Goal: Information Seeking & Learning: Learn about a topic

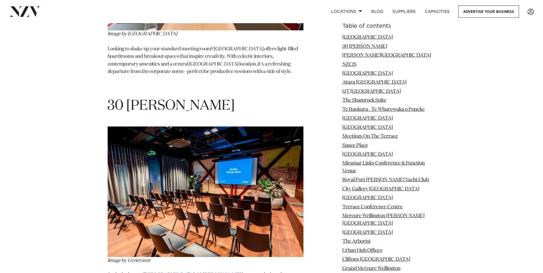
scroll to position [857, 0]
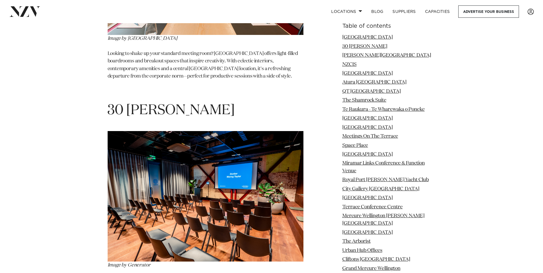
click at [357, 55] on link "[PERSON_NAME][GEOGRAPHIC_DATA]" at bounding box center [386, 55] width 89 height 5
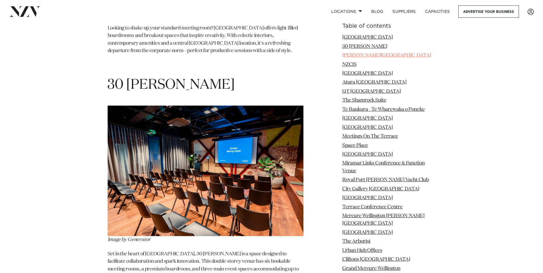
scroll to position [894, 0]
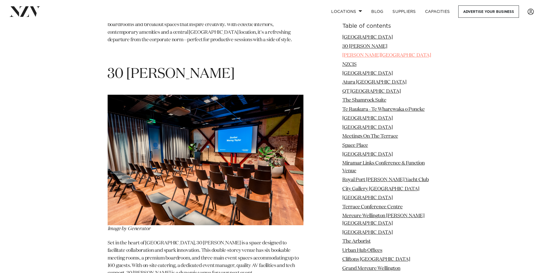
click at [353, 53] on link "[PERSON_NAME][GEOGRAPHIC_DATA]" at bounding box center [386, 55] width 89 height 5
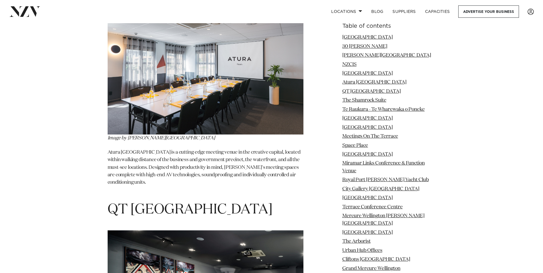
scroll to position [1870, 0]
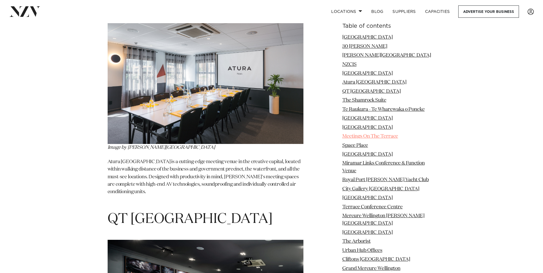
click at [367, 136] on link "Meetings On The Terrace" at bounding box center [370, 136] width 56 height 5
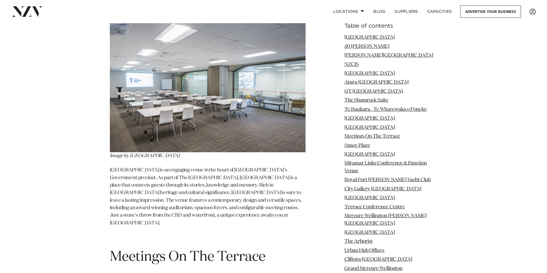
scroll to position [2963, 0]
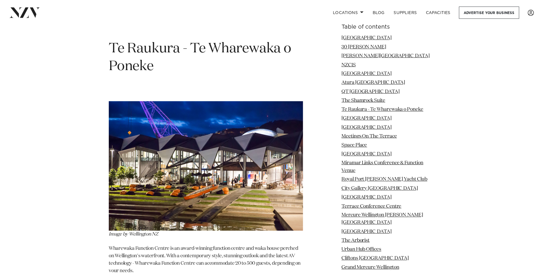
scroll to position [2424, 0]
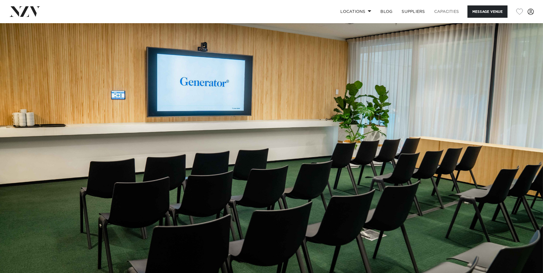
click at [443, 13] on link "Capacities" at bounding box center [447, 11] width 34 height 12
click at [352, 12] on link "Locations" at bounding box center [356, 11] width 40 height 12
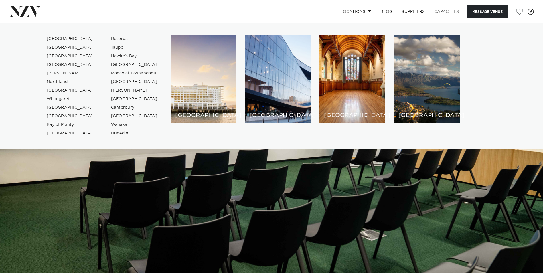
click at [443, 11] on link "Capacities" at bounding box center [447, 11] width 34 height 12
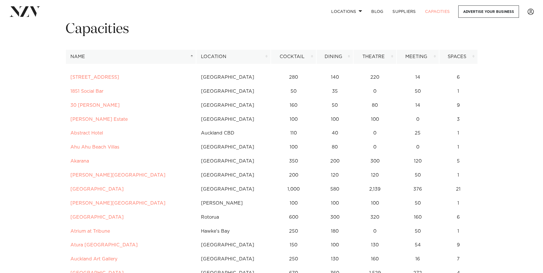
scroll to position [32, 0]
